Goal: Task Accomplishment & Management: Manage account settings

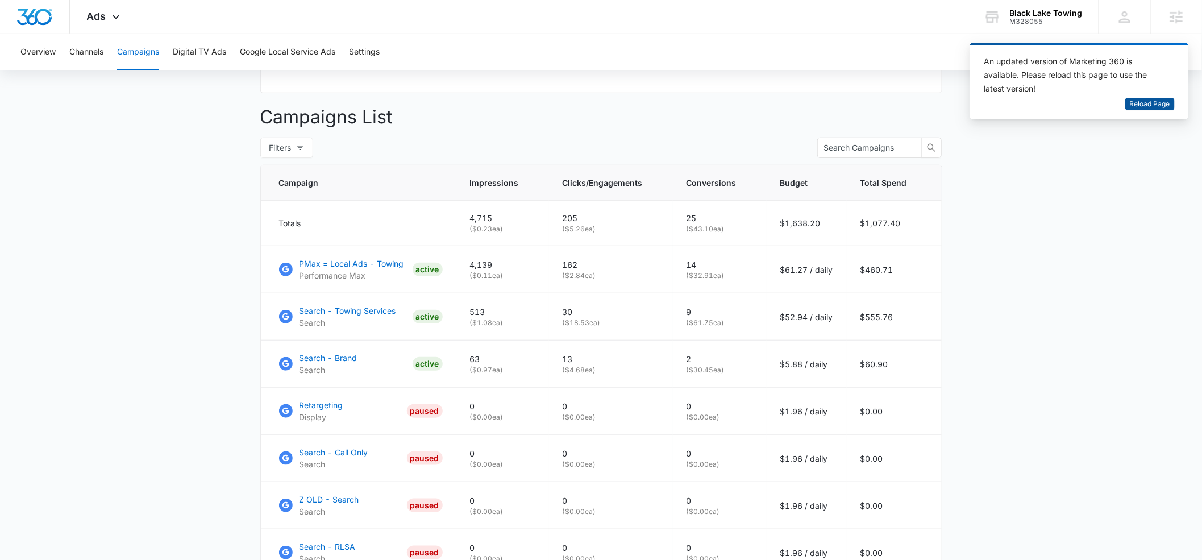
click at [1145, 107] on span "Reload Page" at bounding box center [1150, 104] width 40 height 11
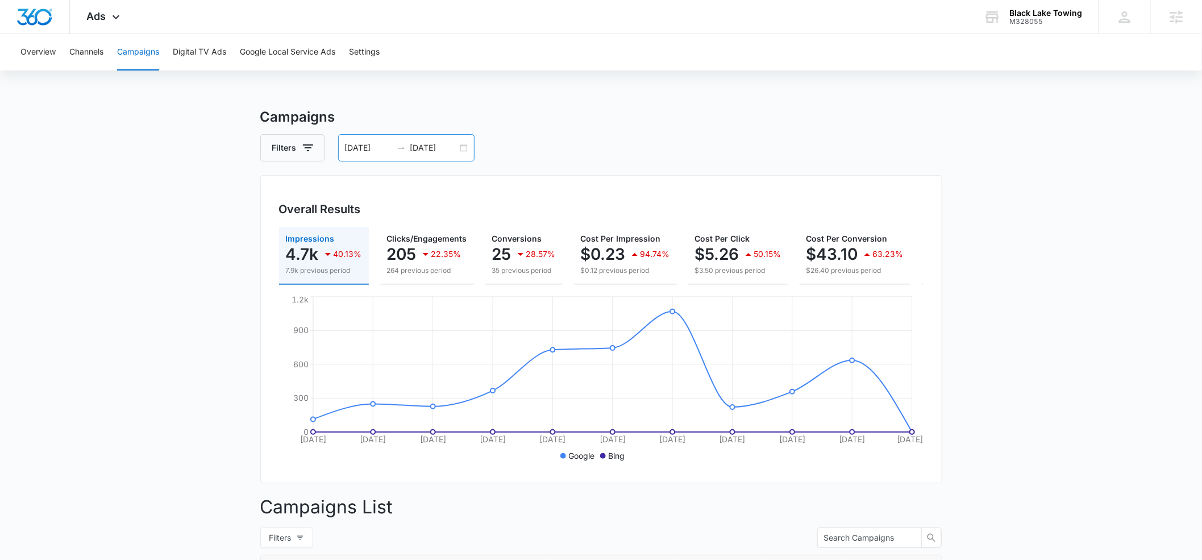
click at [380, 145] on input "09/01/2025" at bounding box center [368, 148] width 47 height 13
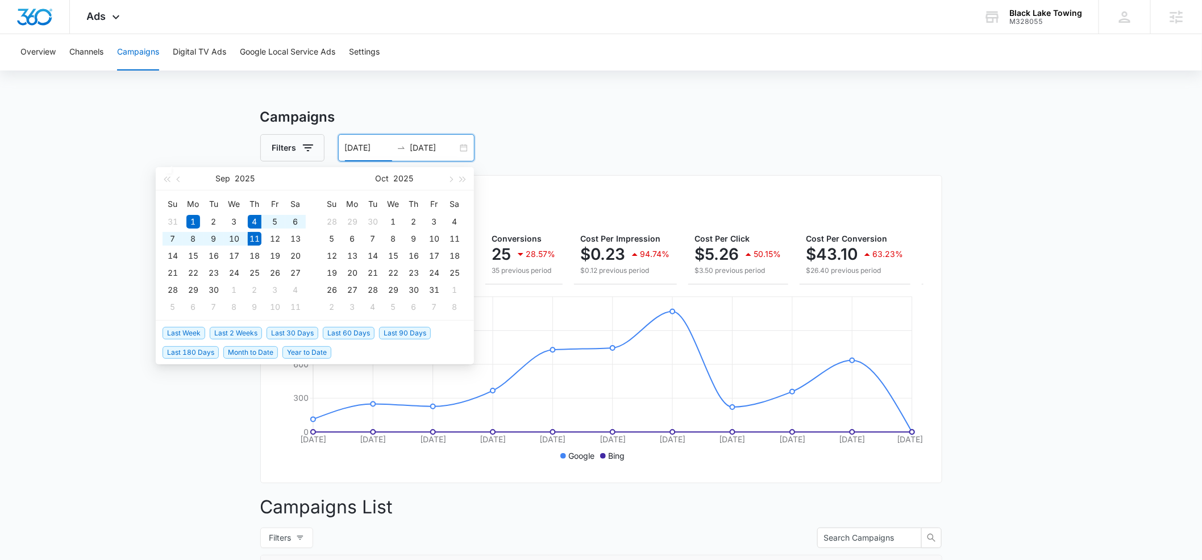
click at [186, 334] on span "Last Week" at bounding box center [184, 333] width 43 height 13
type input "09/04/2025"
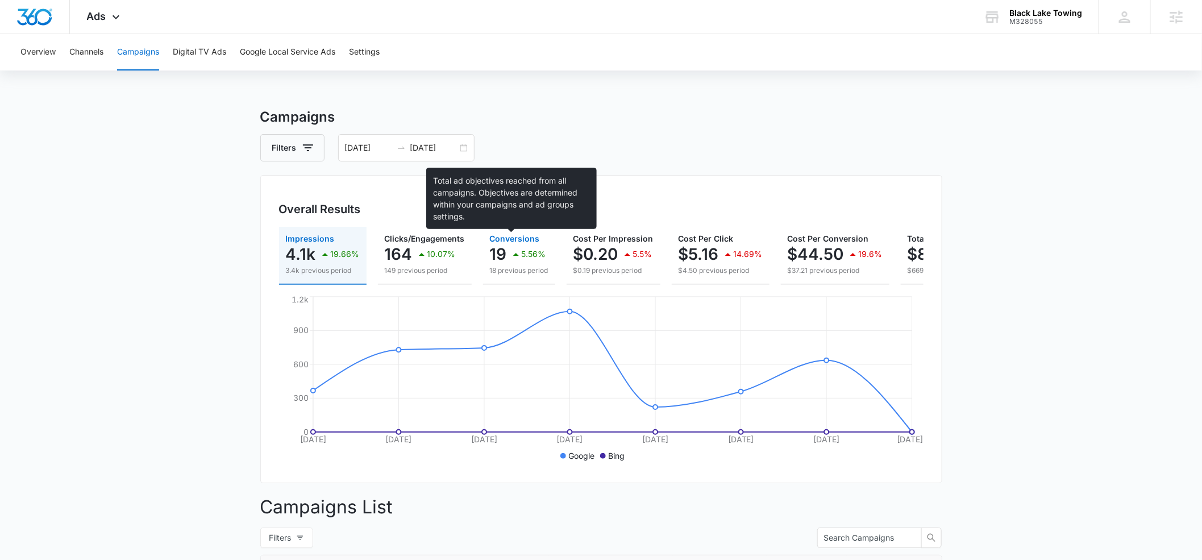
click at [507, 241] on span "Conversions" at bounding box center [515, 239] width 50 height 10
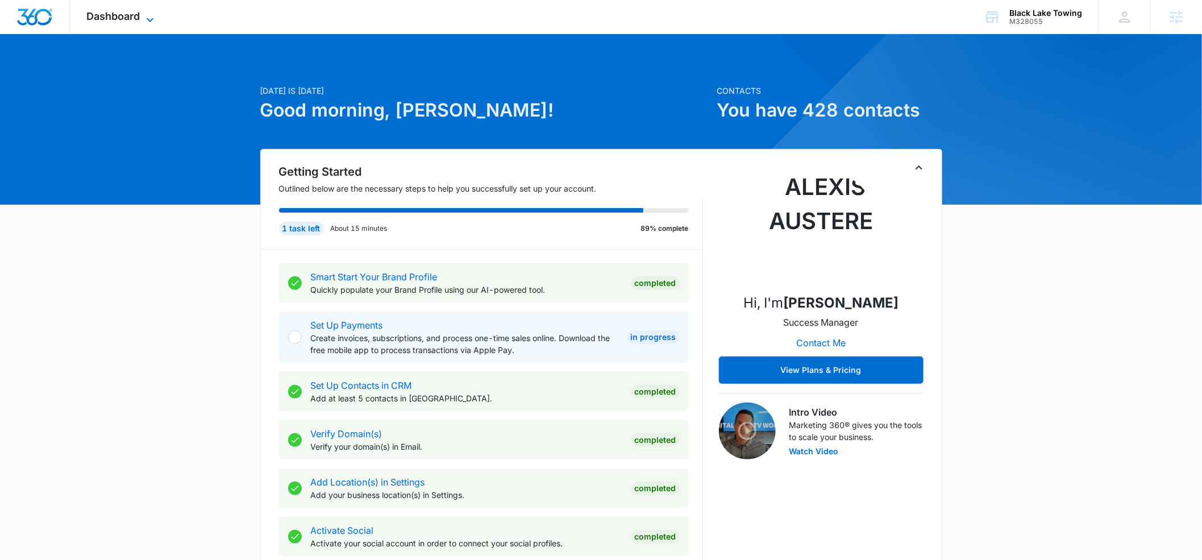
click at [148, 22] on icon at bounding box center [150, 20] width 14 height 14
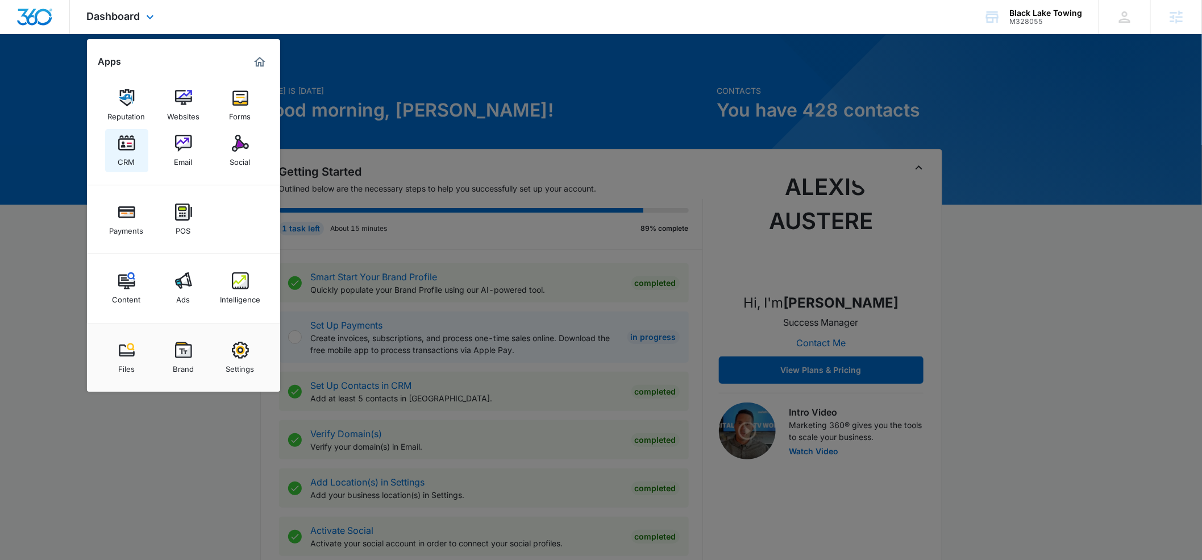
click at [134, 146] on img at bounding box center [126, 143] width 17 height 17
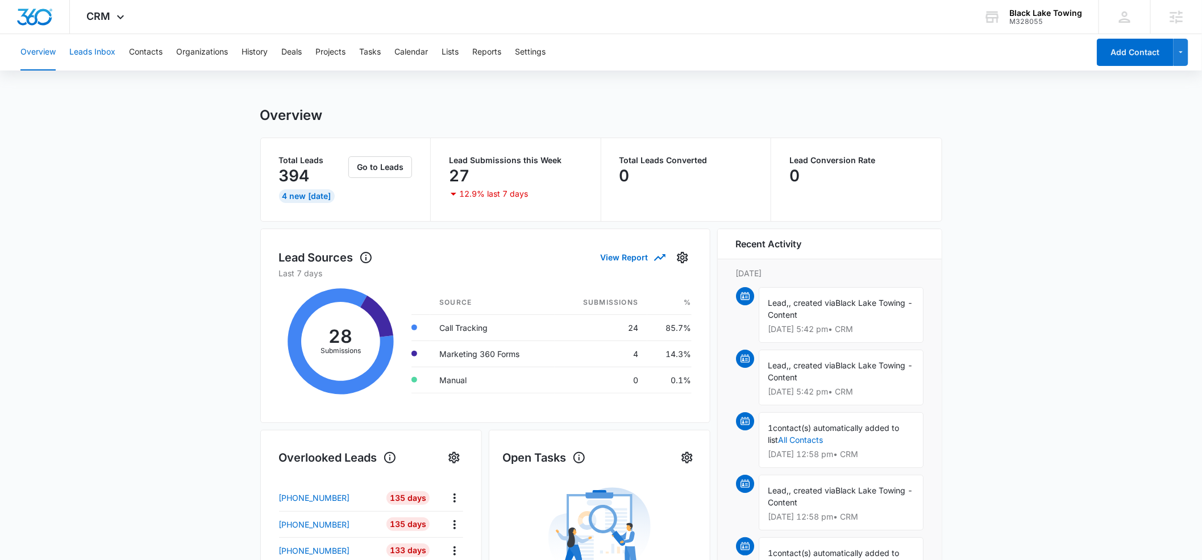
click at [93, 53] on button "Leads Inbox" at bounding box center [92, 52] width 46 height 36
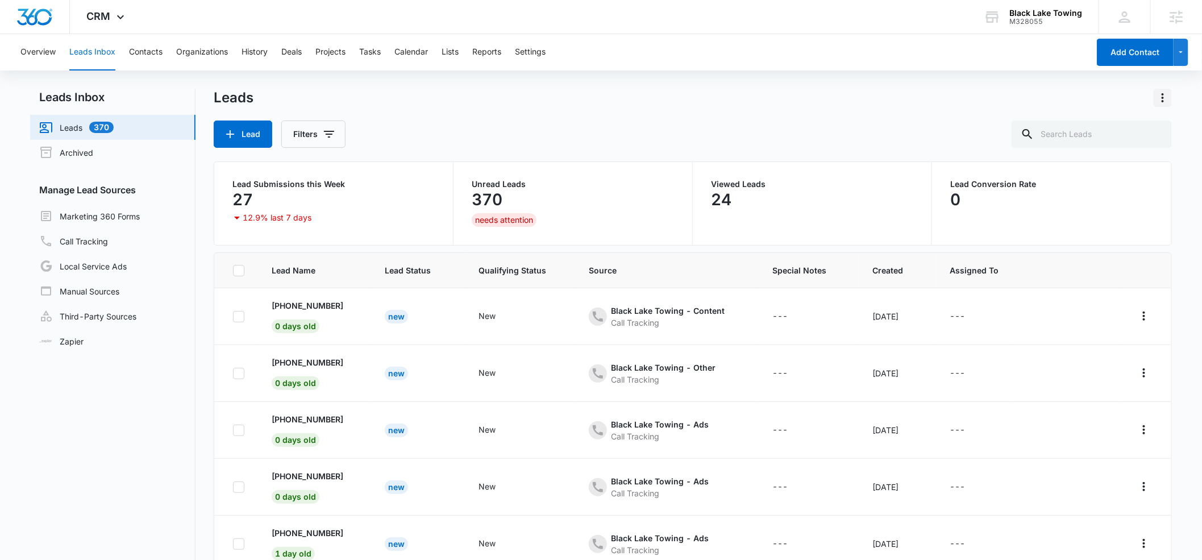
click at [1165, 100] on icon "Actions" at bounding box center [1163, 98] width 14 height 14
click at [322, 137] on icon "Filters" at bounding box center [329, 134] width 14 height 14
click at [450, 103] on div "Leads" at bounding box center [693, 98] width 958 height 18
click at [1160, 97] on icon "Actions" at bounding box center [1163, 98] width 14 height 14
click at [1122, 131] on div "Export" at bounding box center [1132, 130] width 24 height 8
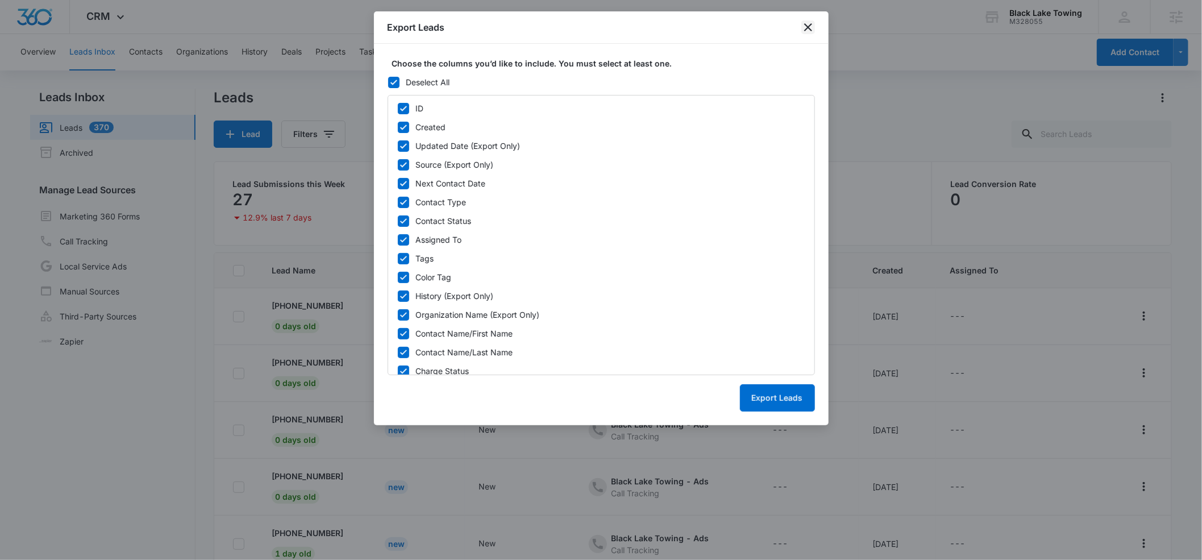
click at [808, 27] on icon "close" at bounding box center [808, 27] width 8 height 8
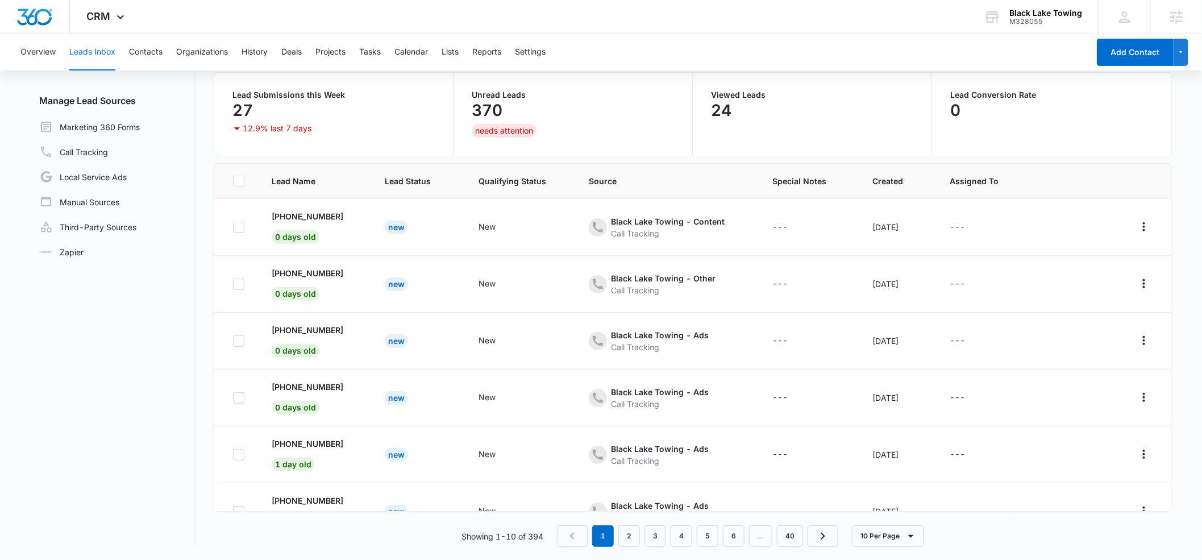
scroll to position [256, 0]
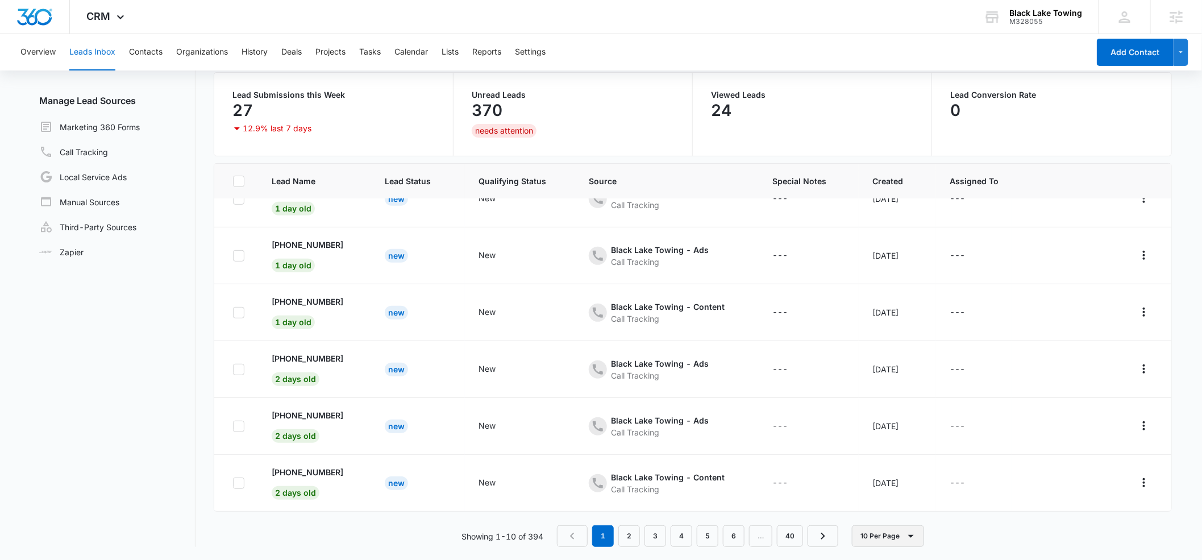
click at [904, 542] on icon "button" at bounding box center [911, 536] width 14 height 14
click at [881, 506] on div "50 Per Page" at bounding box center [890, 503] width 47 height 8
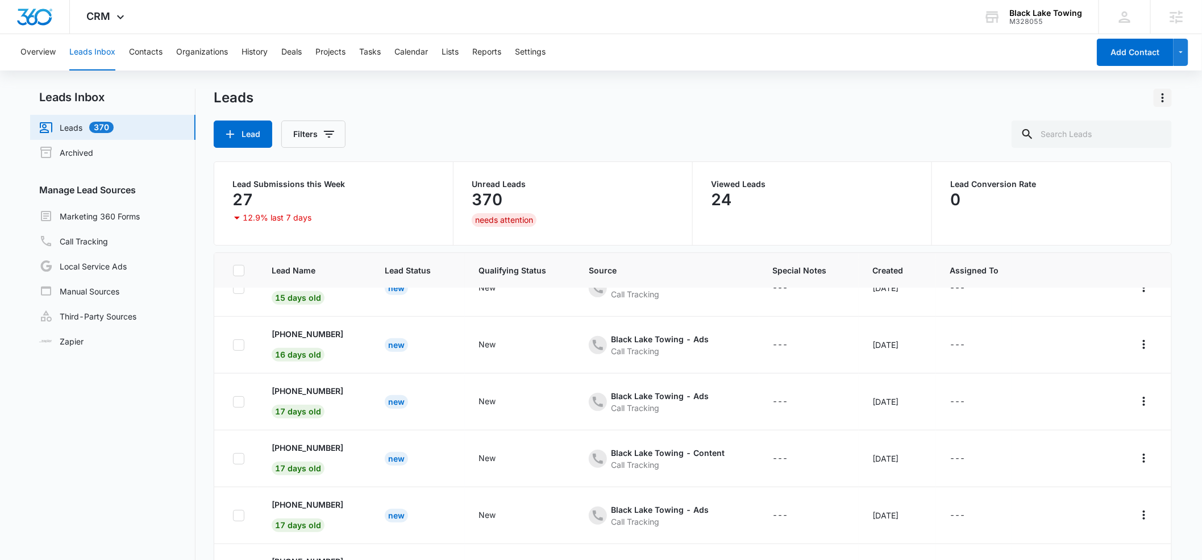
click at [1159, 97] on icon "Actions" at bounding box center [1163, 98] width 14 height 14
click at [1145, 124] on button "Export" at bounding box center [1138, 129] width 65 height 17
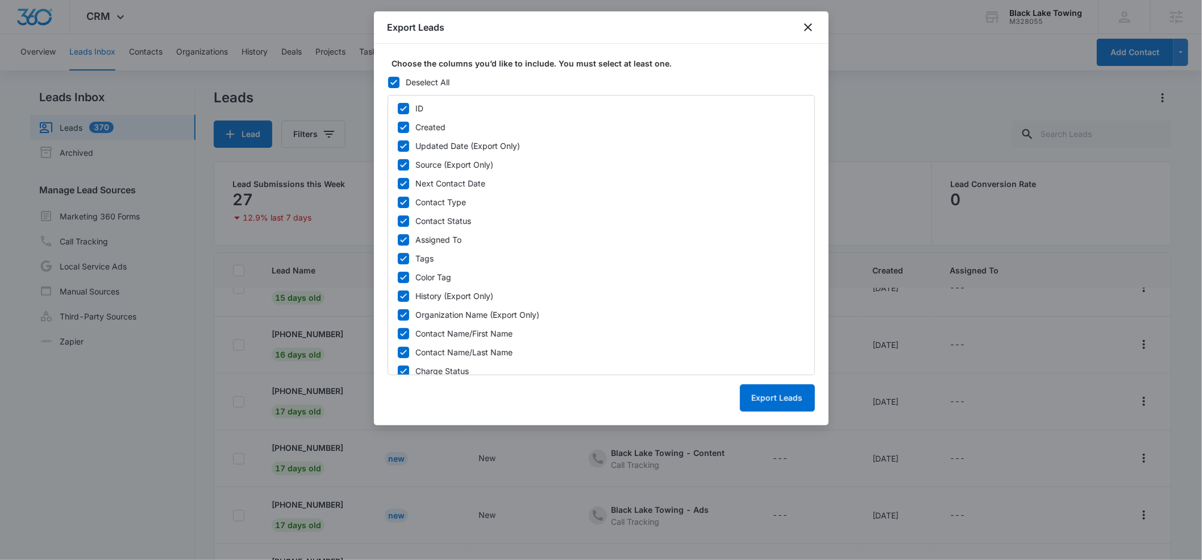
click at [401, 109] on icon at bounding box center [403, 108] width 7 height 5
click at [398, 109] on input "ID" at bounding box center [397, 108] width 1 height 1
checkbox input "false"
click at [403, 236] on icon at bounding box center [403, 240] width 10 height 10
click at [398, 239] on input "Assigned To" at bounding box center [397, 239] width 1 height 1
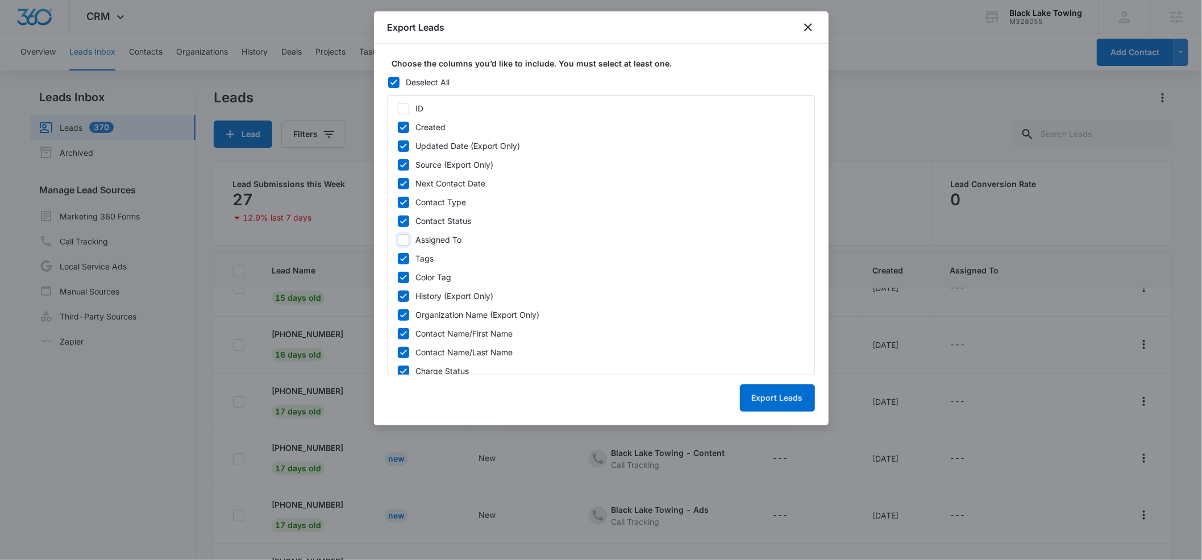
checkbox input "false"
click at [402, 253] on div at bounding box center [403, 258] width 11 height 11
click at [398, 258] on input "Tags" at bounding box center [397, 258] width 1 height 1
checkbox input "false"
click at [406, 278] on icon at bounding box center [403, 277] width 10 height 10
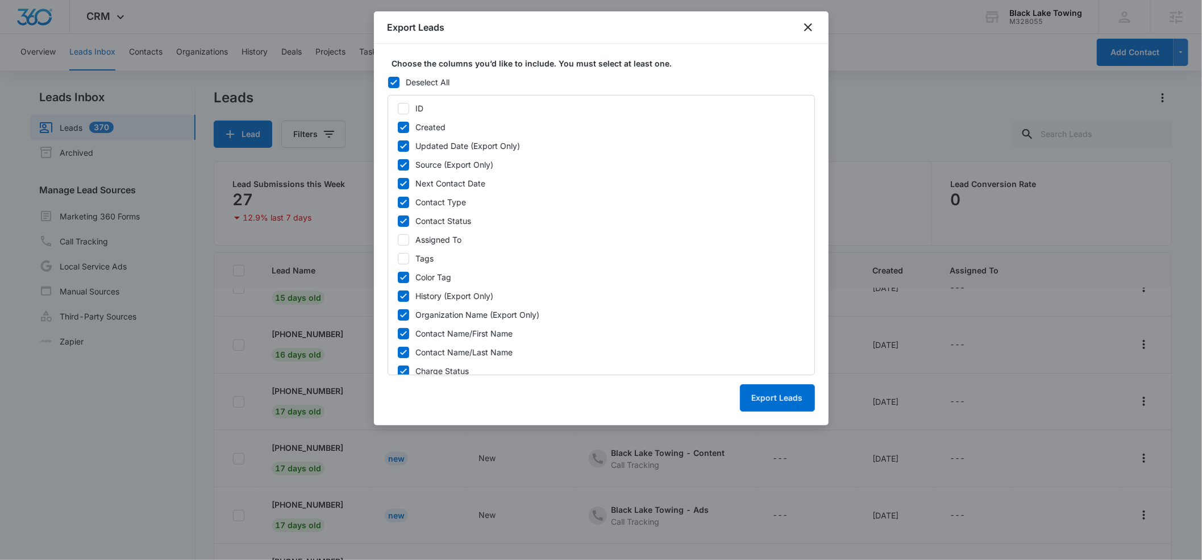
click at [398, 277] on input "Color Tag" at bounding box center [397, 277] width 1 height 1
checkbox input "false"
drag, startPoint x: 398, startPoint y: 311, endPoint x: 401, endPoint y: 320, distance: 9.0
click at [398, 311] on icon at bounding box center [403, 315] width 10 height 10
click at [398, 314] on input "Organization Name (Export Only)" at bounding box center [397, 314] width 1 height 1
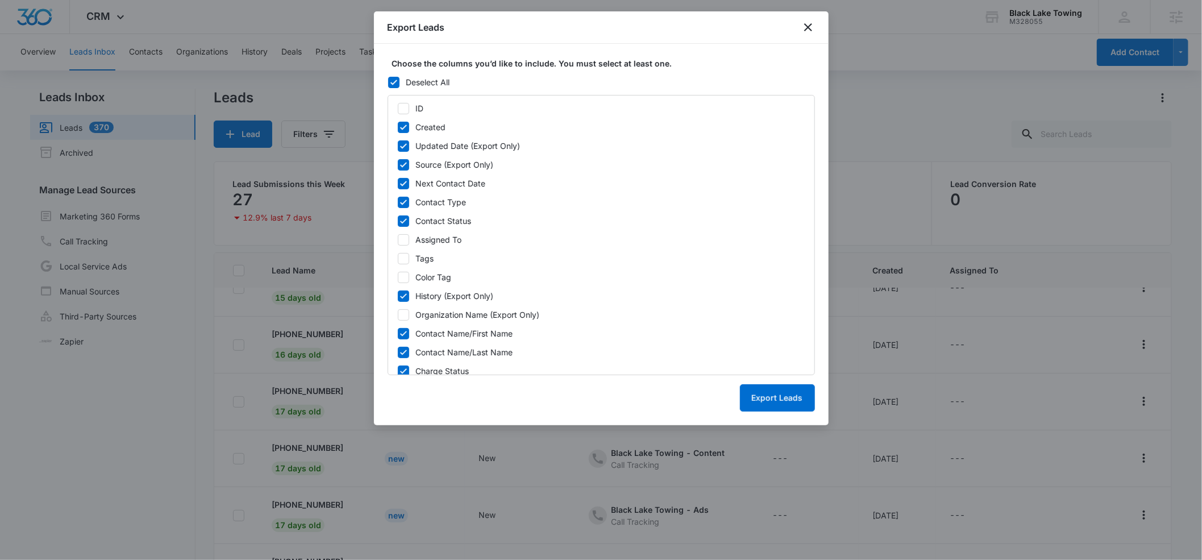
click at [399, 314] on icon at bounding box center [403, 315] width 10 height 10
click at [398, 314] on input "Organization Name (Export Only)" at bounding box center [397, 314] width 1 height 1
checkbox input "true"
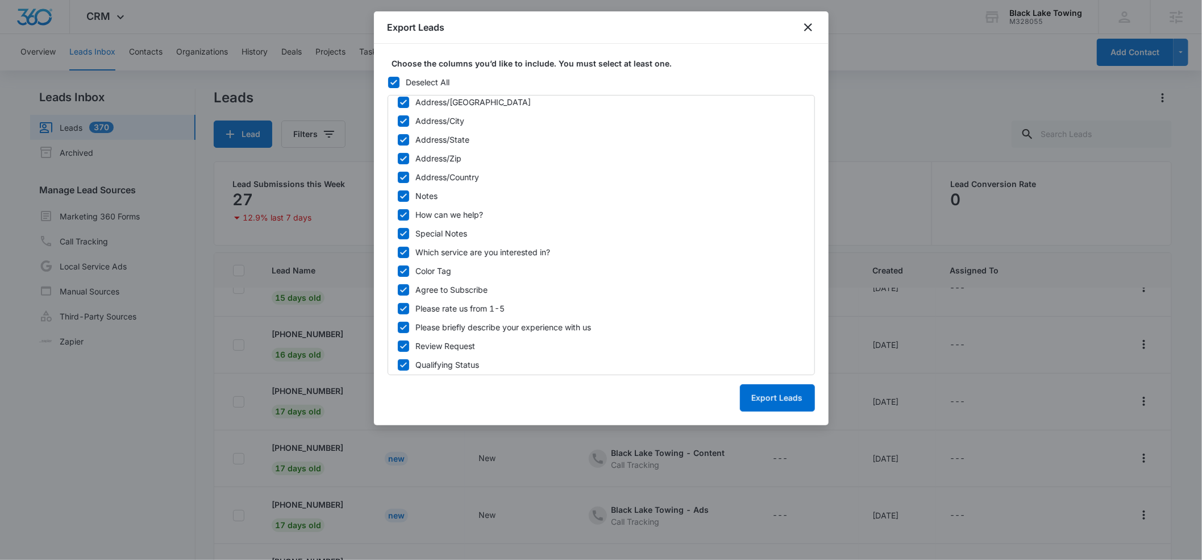
scroll to position [402, 0]
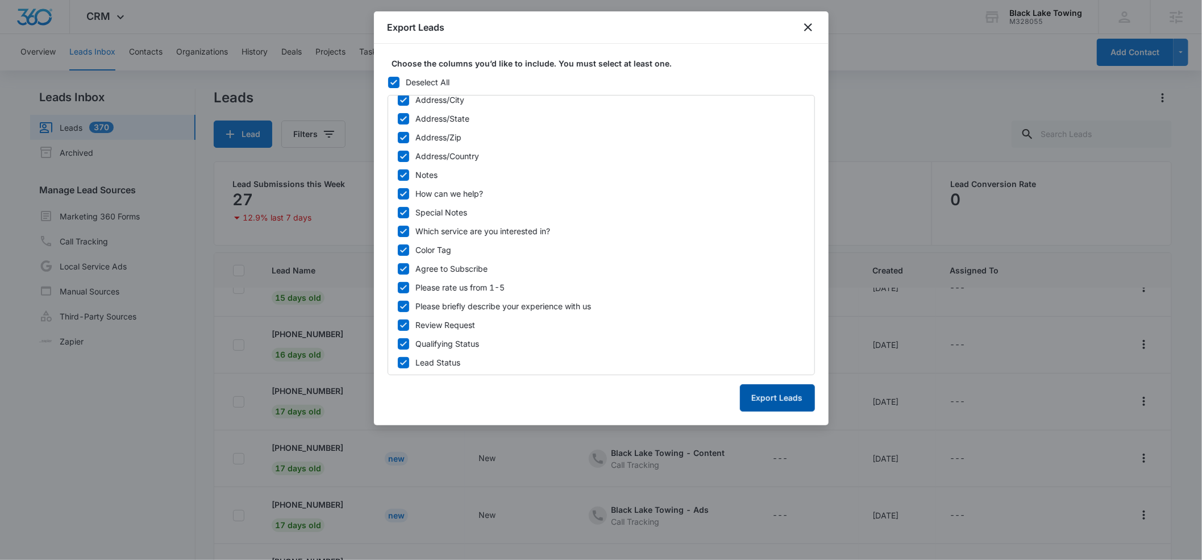
click at [763, 400] on button "Export Leads" at bounding box center [777, 397] width 75 height 27
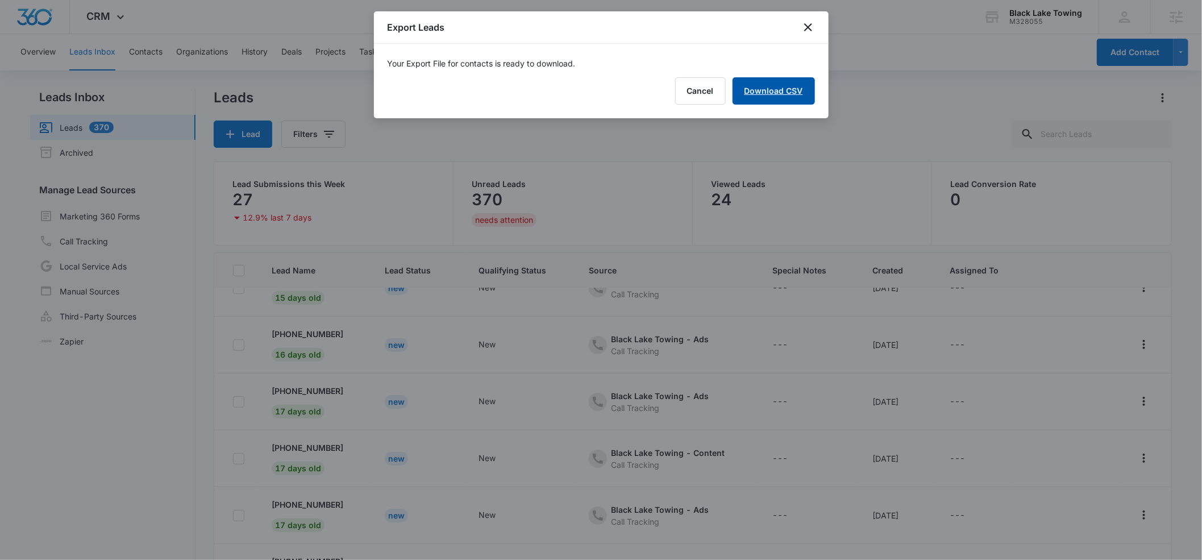
click at [766, 85] on link "Download CSV" at bounding box center [774, 90] width 82 height 27
